Goal: Navigation & Orientation: Find specific page/section

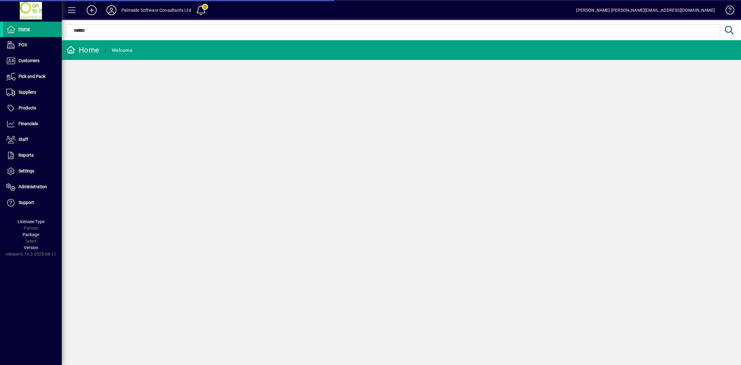
click at [112, 9] on icon at bounding box center [111, 10] width 12 height 10
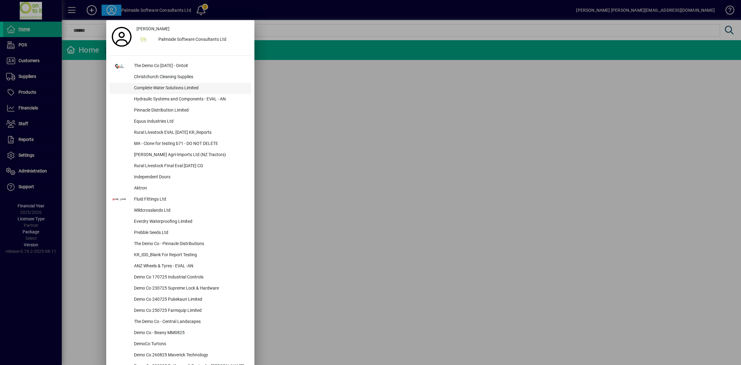
click at [154, 91] on div "Complete Water Solutions Limited" at bounding box center [190, 88] width 122 height 11
